Goal: Communication & Community: Connect with others

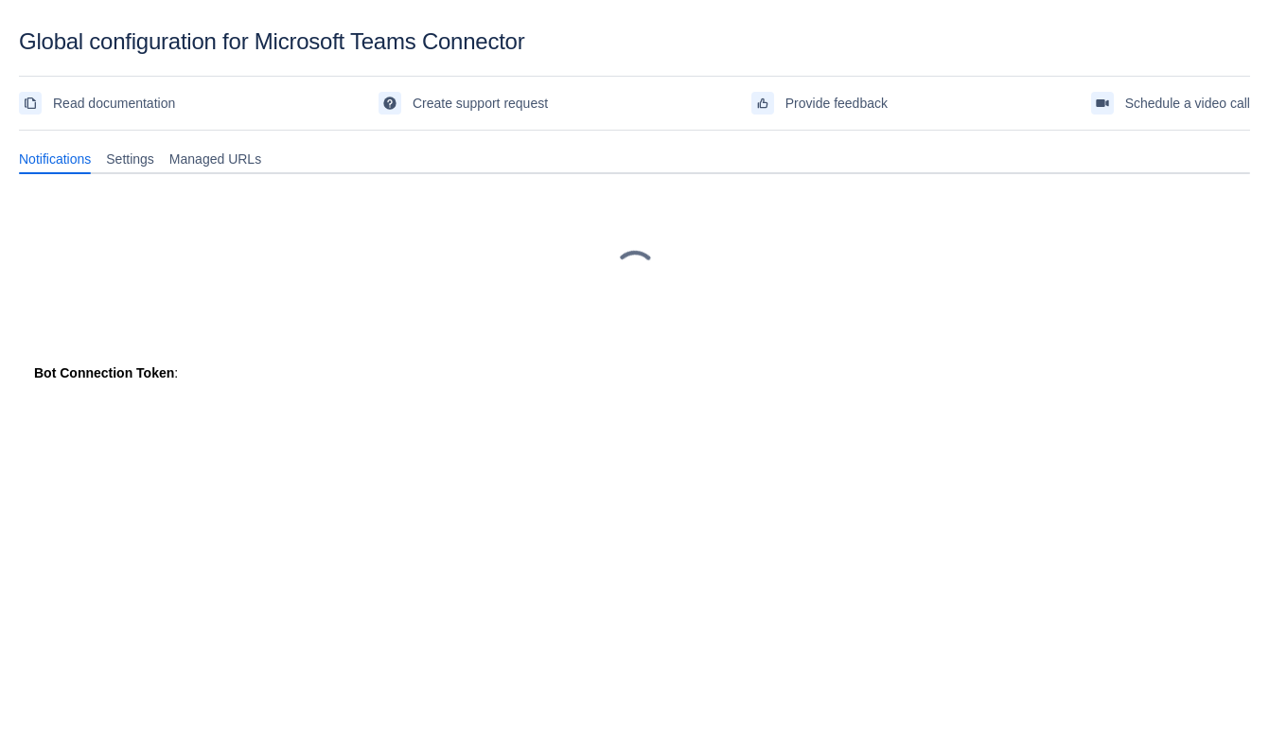
scroll to position [27, 0]
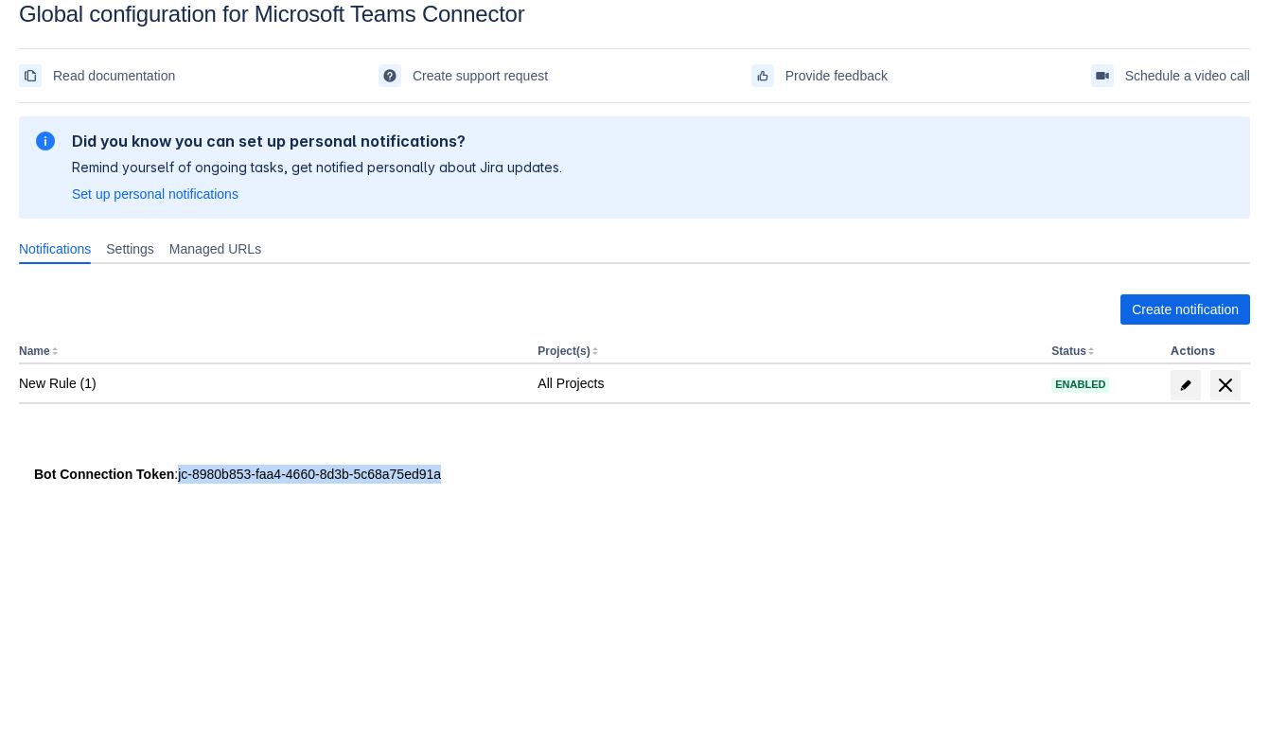
drag, startPoint x: 178, startPoint y: 472, endPoint x: 452, endPoint y: 492, distance: 275.2
click at [452, 492] on div "Please refresh the page and try again. If the issue persist please contact supp…" at bounding box center [634, 320] width 1231 height 418
copy div "jc-8980b853-faa4-4660-8d3b-5c68a75ed91a"
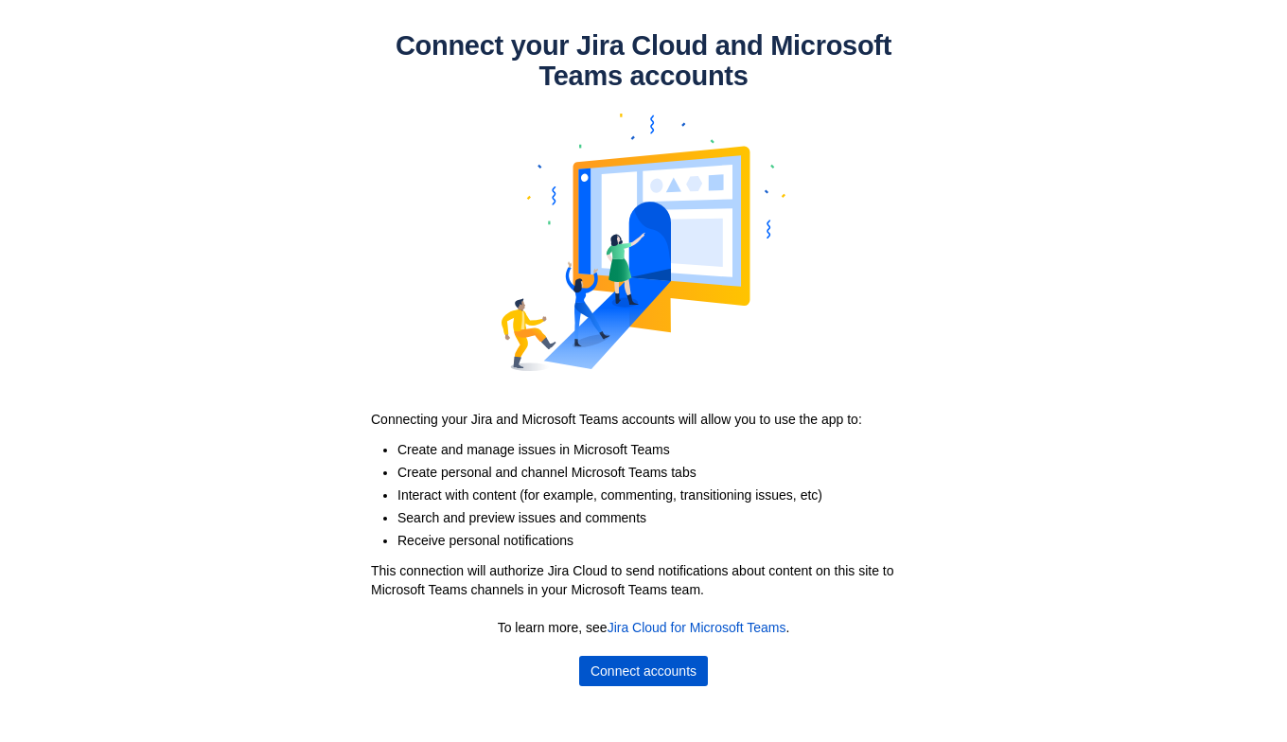
click at [588, 660] on button "Connect accounts" at bounding box center [643, 671] width 129 height 30
